Goal: Complete application form

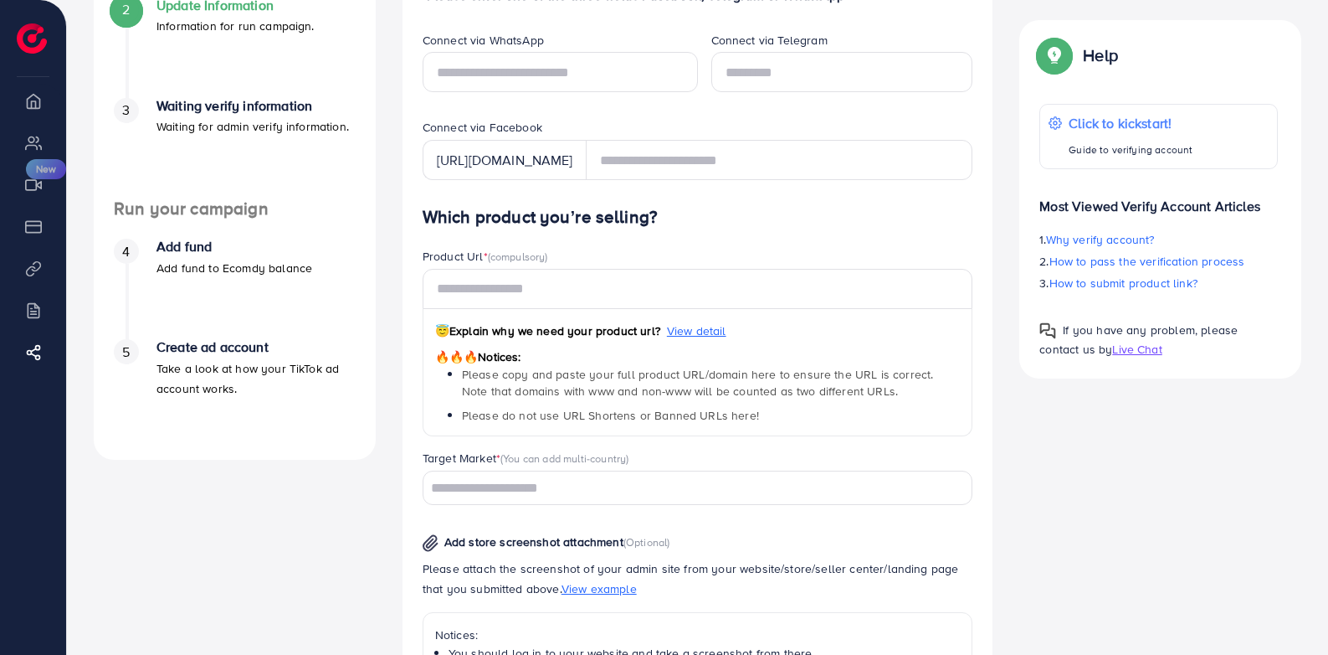
scroll to position [502, 0]
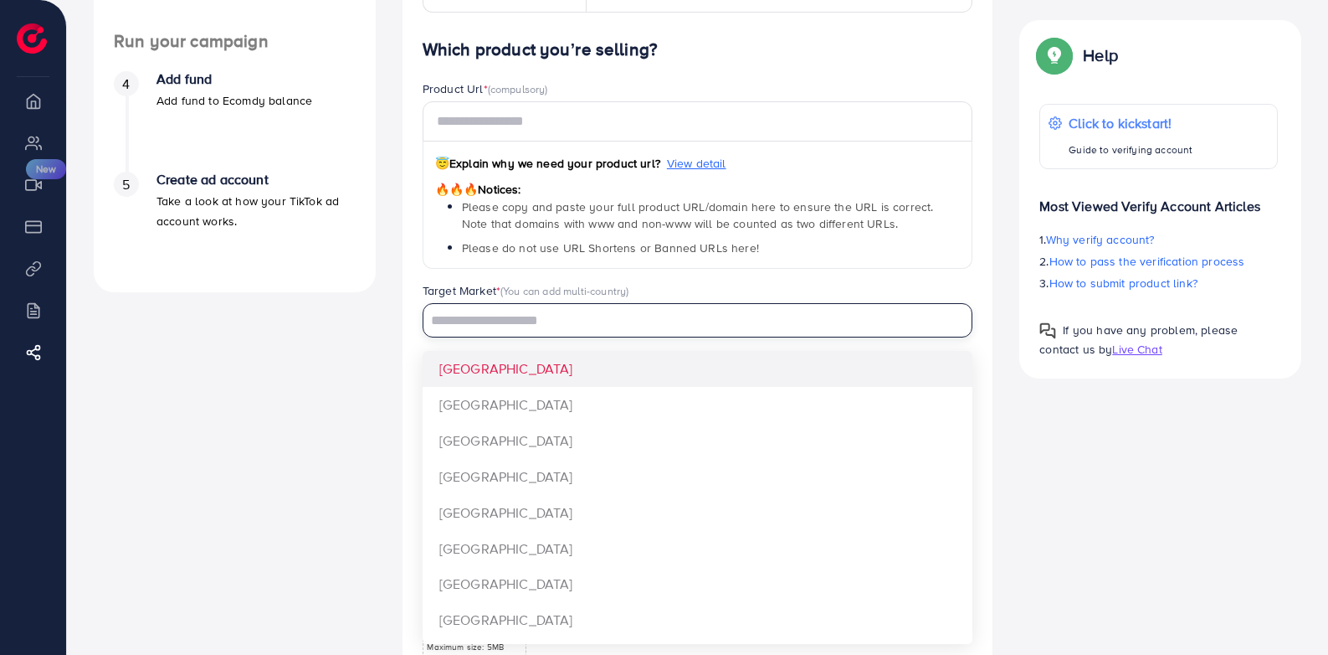
click at [788, 316] on input "Search for option" at bounding box center [688, 321] width 526 height 26
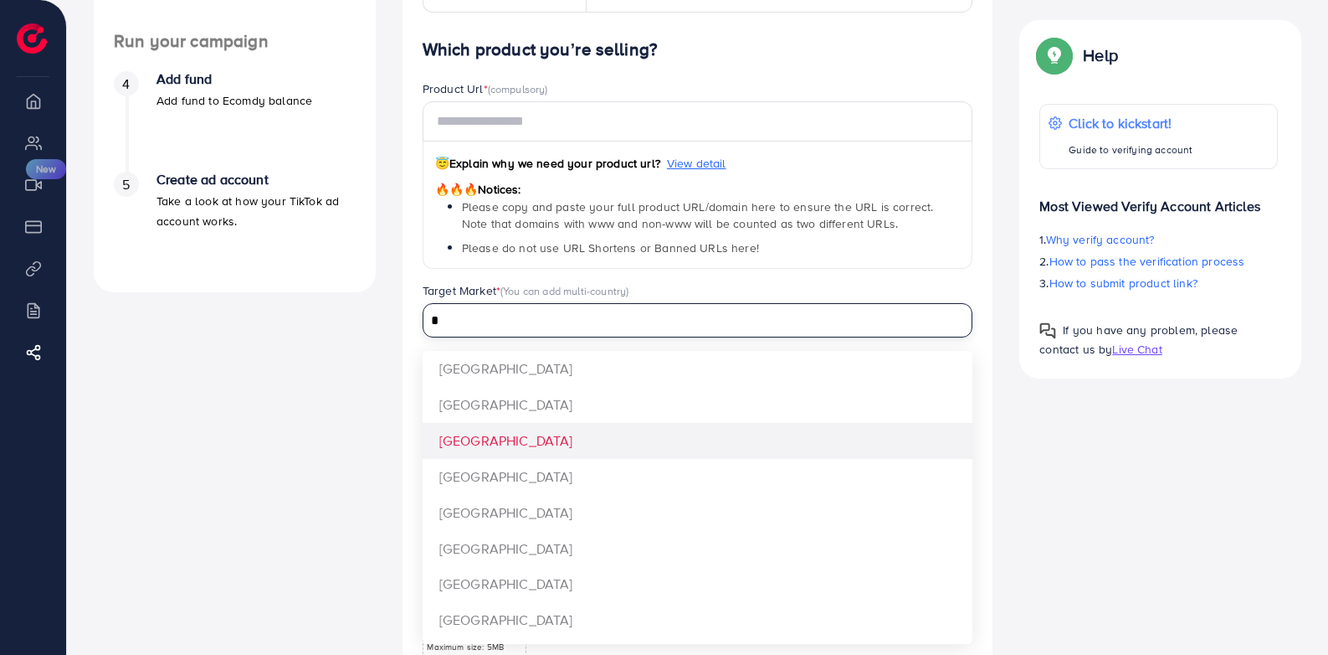
type input "*"
click at [469, 443] on div "Which product you’re selling? Product Url * (compulsory) 😇 Explain why we need …" at bounding box center [698, 405] width 551 height 732
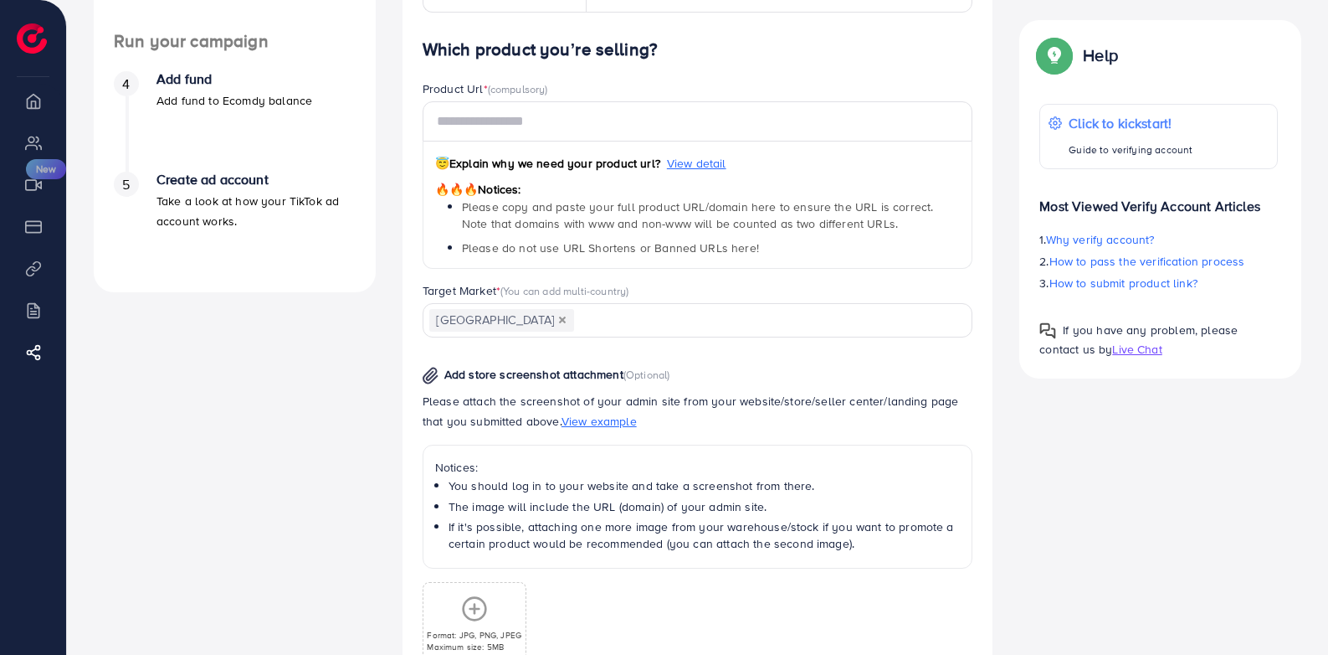
scroll to position [586, 0]
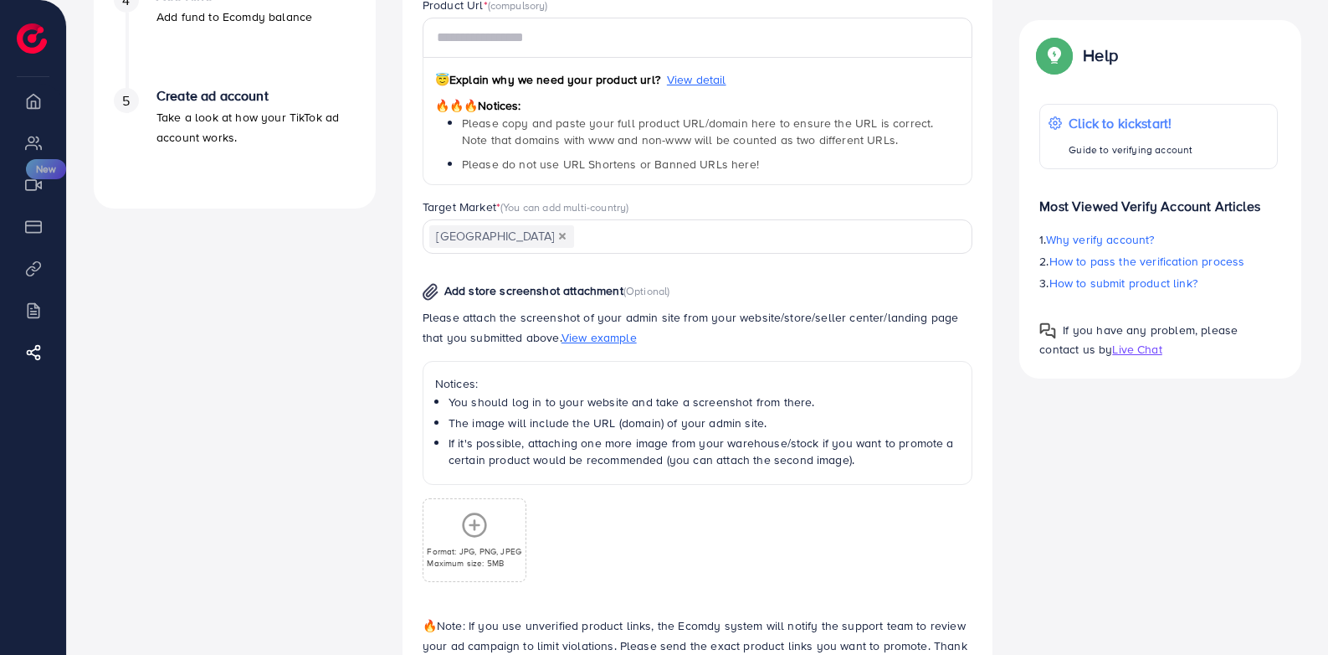
click at [569, 335] on span "View example" at bounding box center [599, 337] width 75 height 17
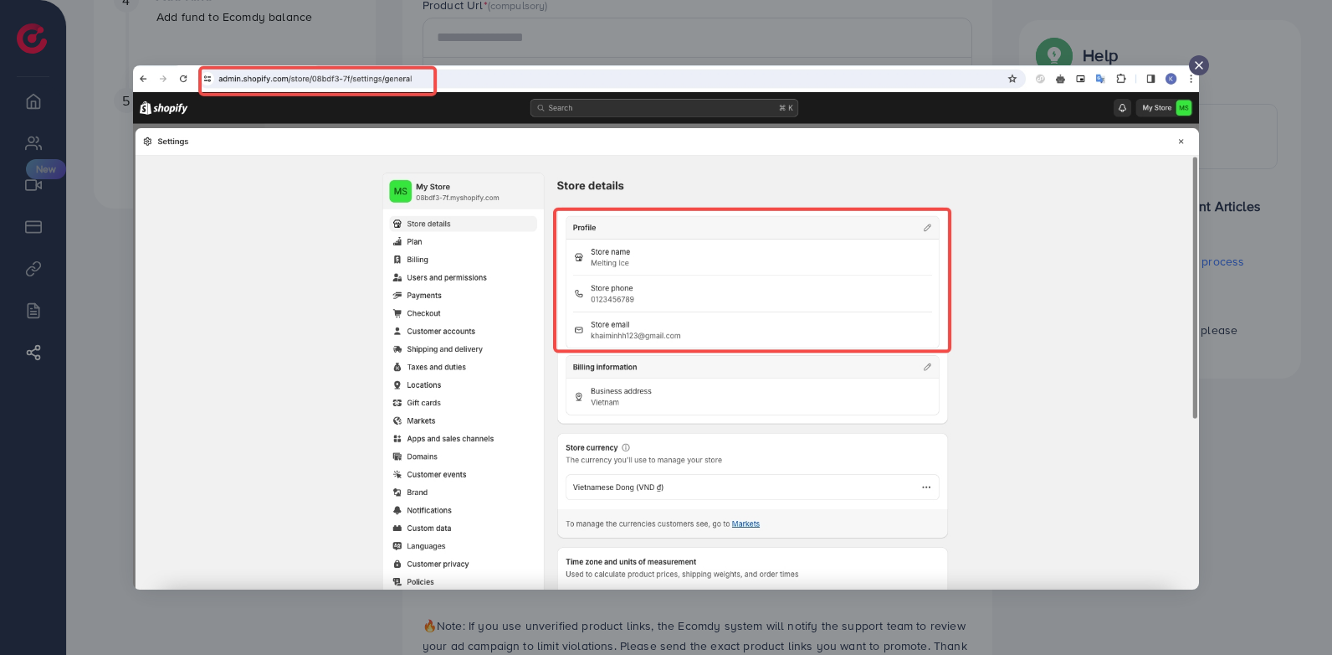
click at [1202, 63] on line at bounding box center [1199, 65] width 7 height 7
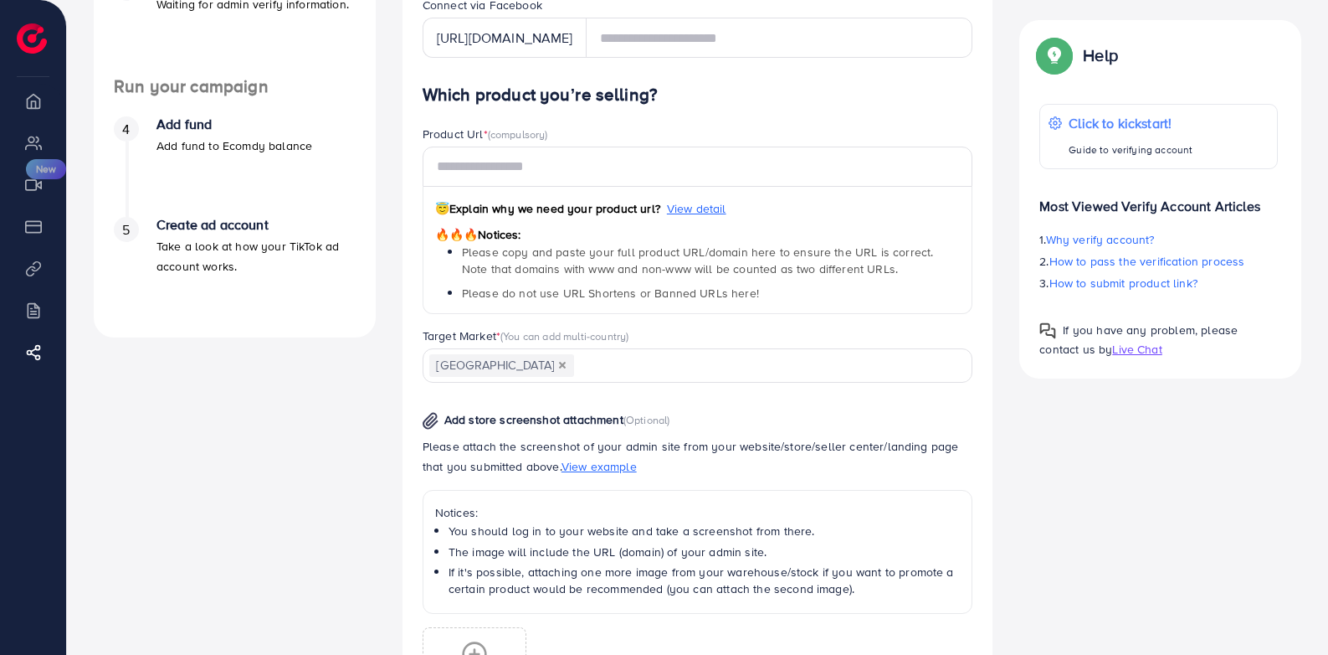
scroll to position [446, 0]
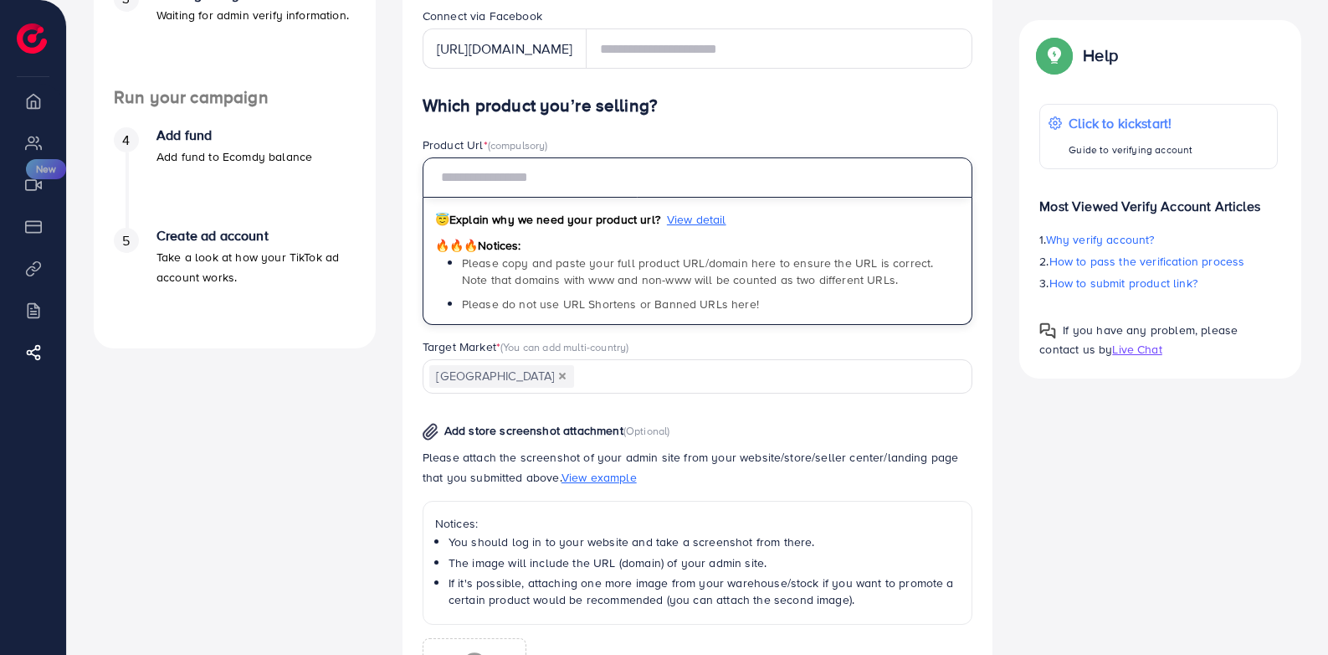
click at [555, 171] on input "text" at bounding box center [698, 177] width 551 height 40
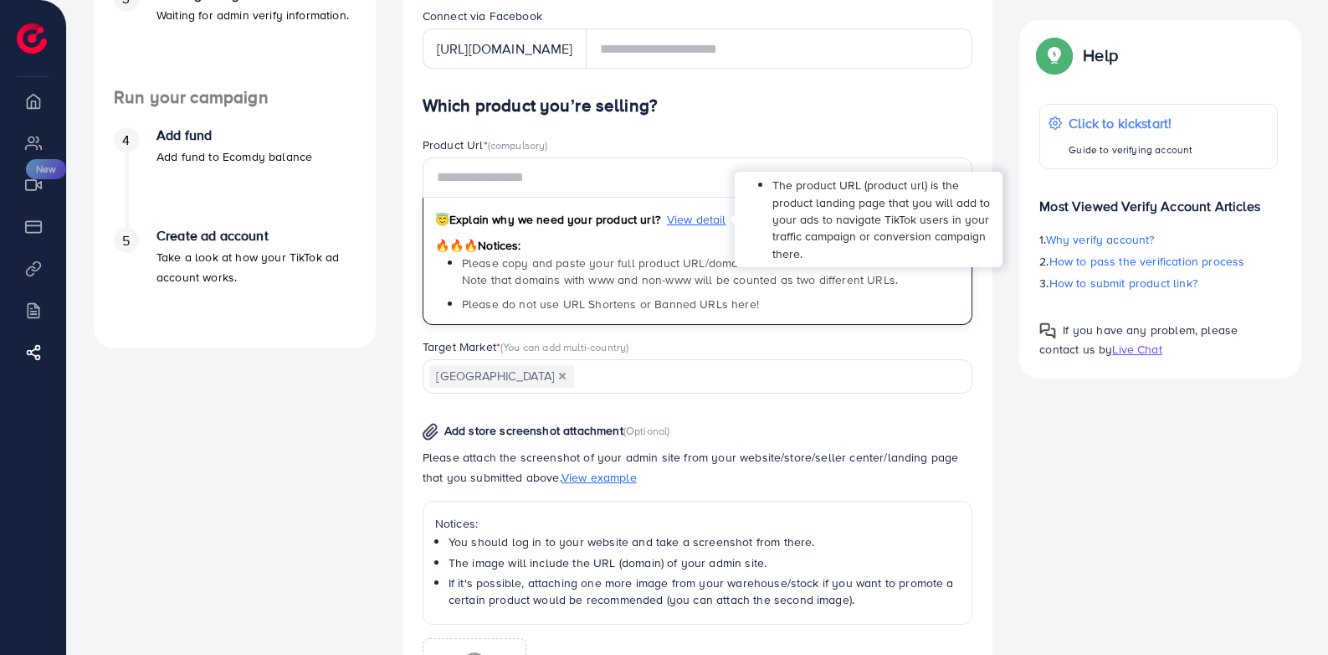
click at [699, 219] on span "View detail" at bounding box center [696, 219] width 59 height 17
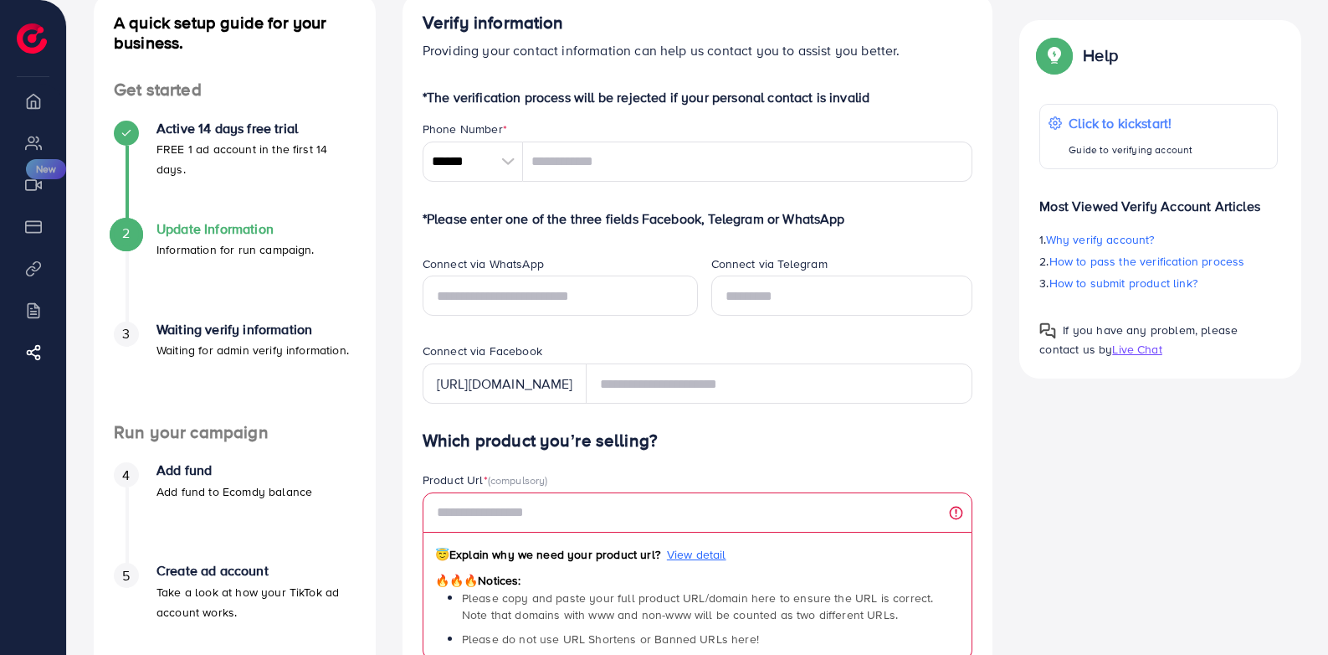
scroll to position [195, 0]
